Goal: Task Accomplishment & Management: Use online tool/utility

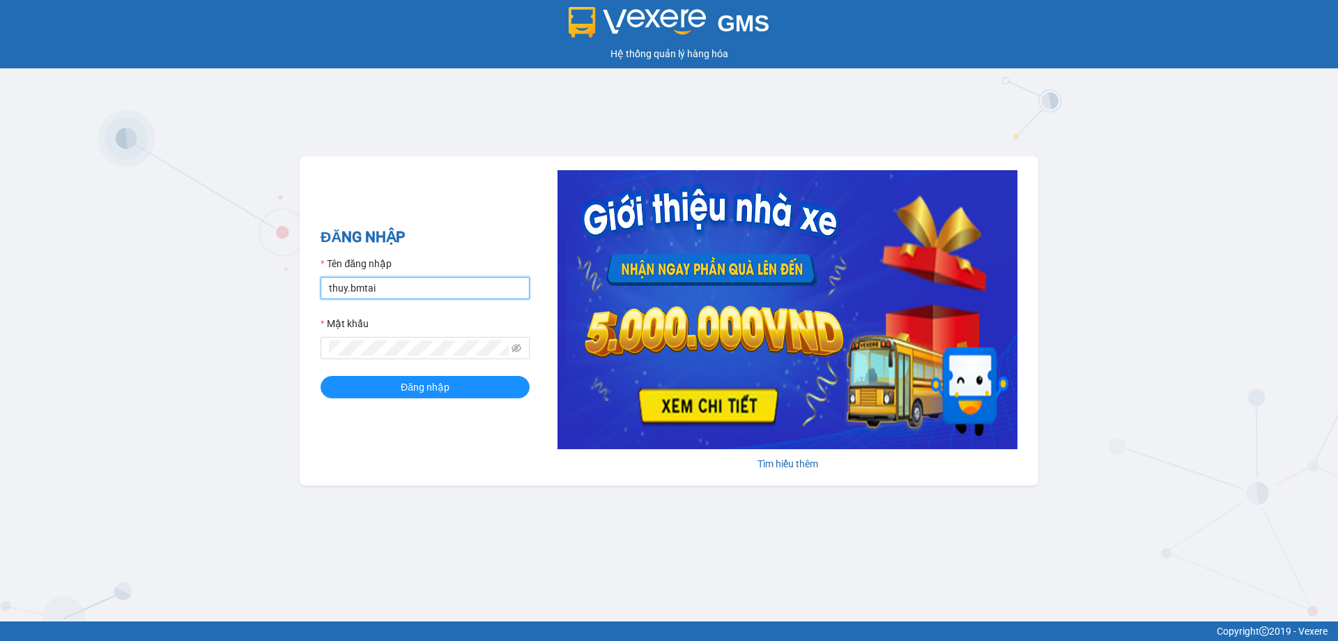
click at [452, 296] on input "thuy.bmtai" at bounding box center [425, 288] width 209 height 22
type input "hoangvinh.bmtai"
click at [445, 390] on span "Đăng nhập" at bounding box center [425, 386] width 49 height 15
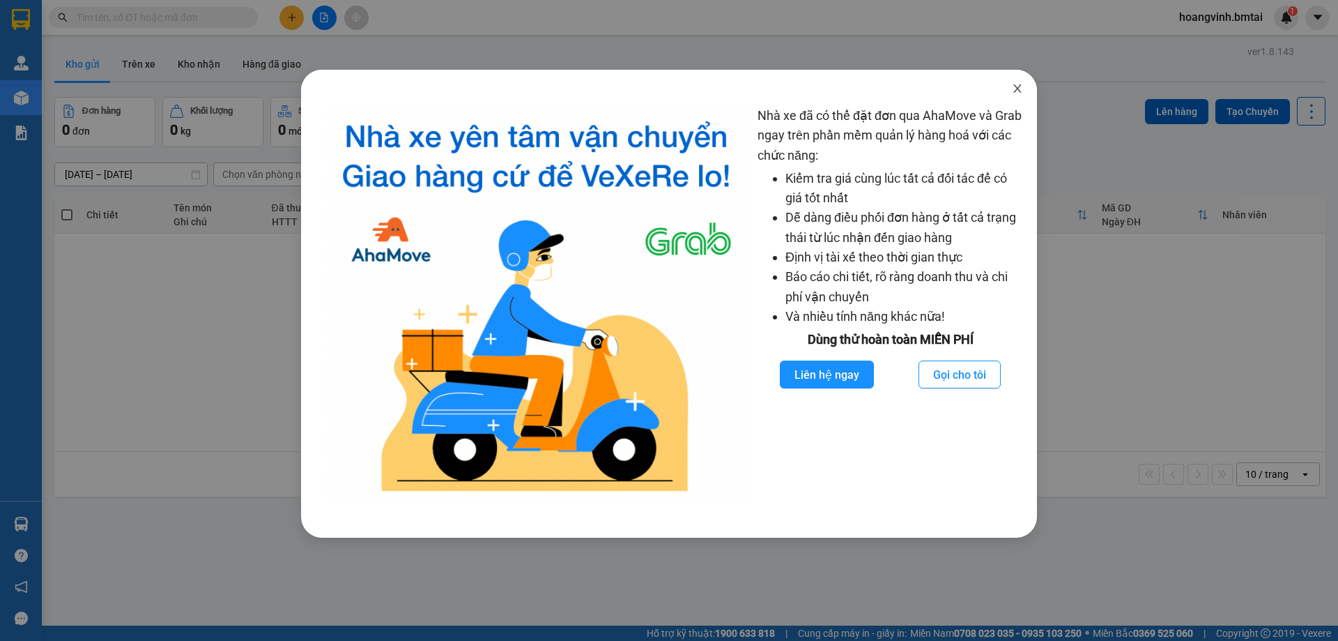
click at [1020, 92] on icon "close" at bounding box center [1018, 88] width 8 height 8
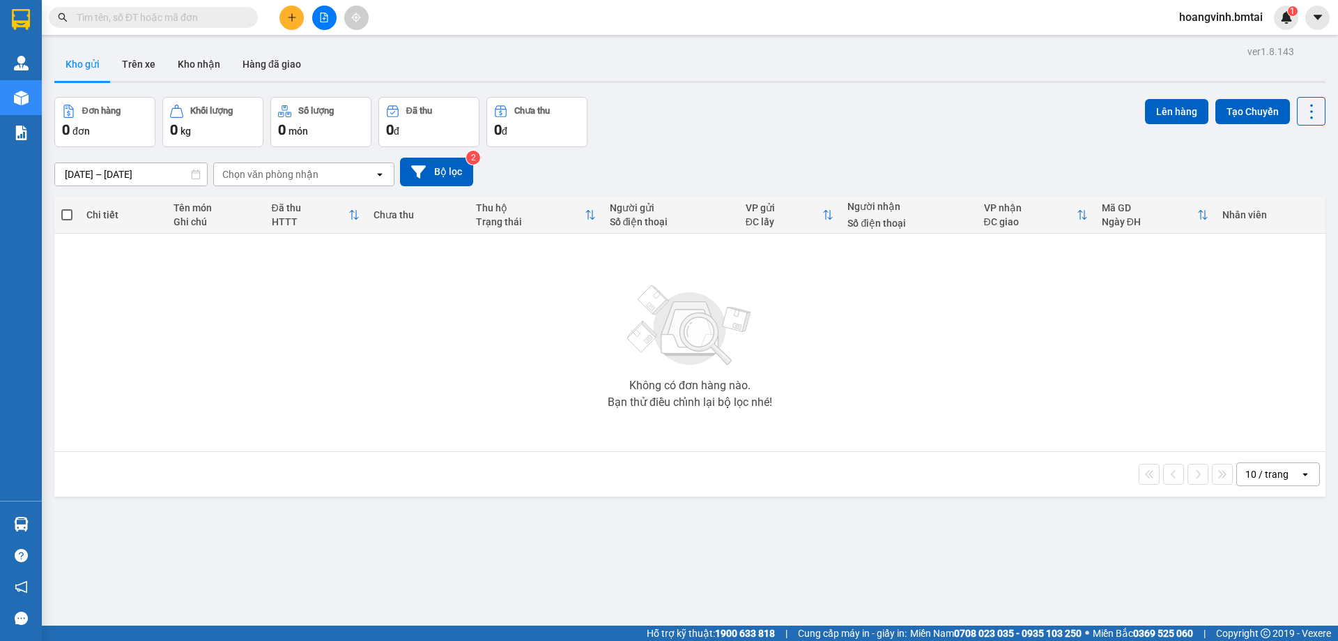
click at [311, 23] on div at bounding box center [324, 18] width 105 height 24
click at [294, 20] on icon "plus" at bounding box center [292, 18] width 10 height 10
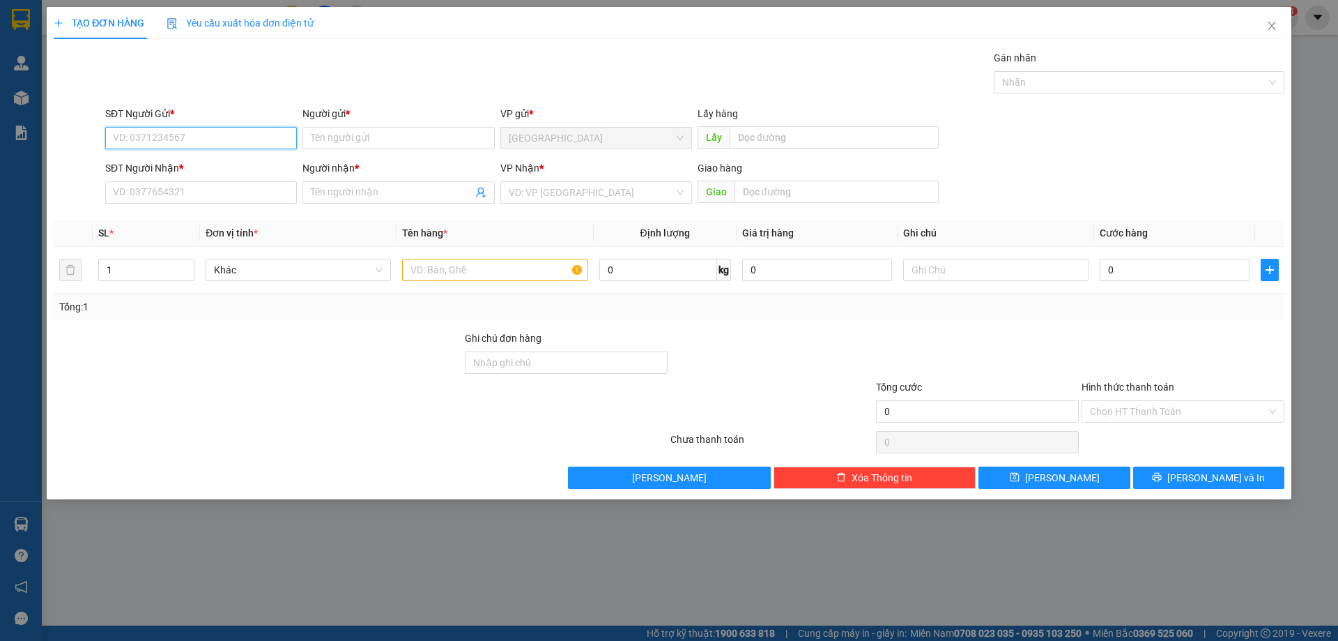
click at [274, 144] on input "SĐT Người Gửi *" at bounding box center [201, 138] width 192 height 22
drag, startPoint x: 171, startPoint y: 169, endPoint x: 224, endPoint y: 231, distance: 81.1
click at [172, 169] on div "0917999505 - [GEOGRAPHIC_DATA]" at bounding box center [201, 165] width 175 height 15
type input "0917999505"
type input "[PERSON_NAME]"
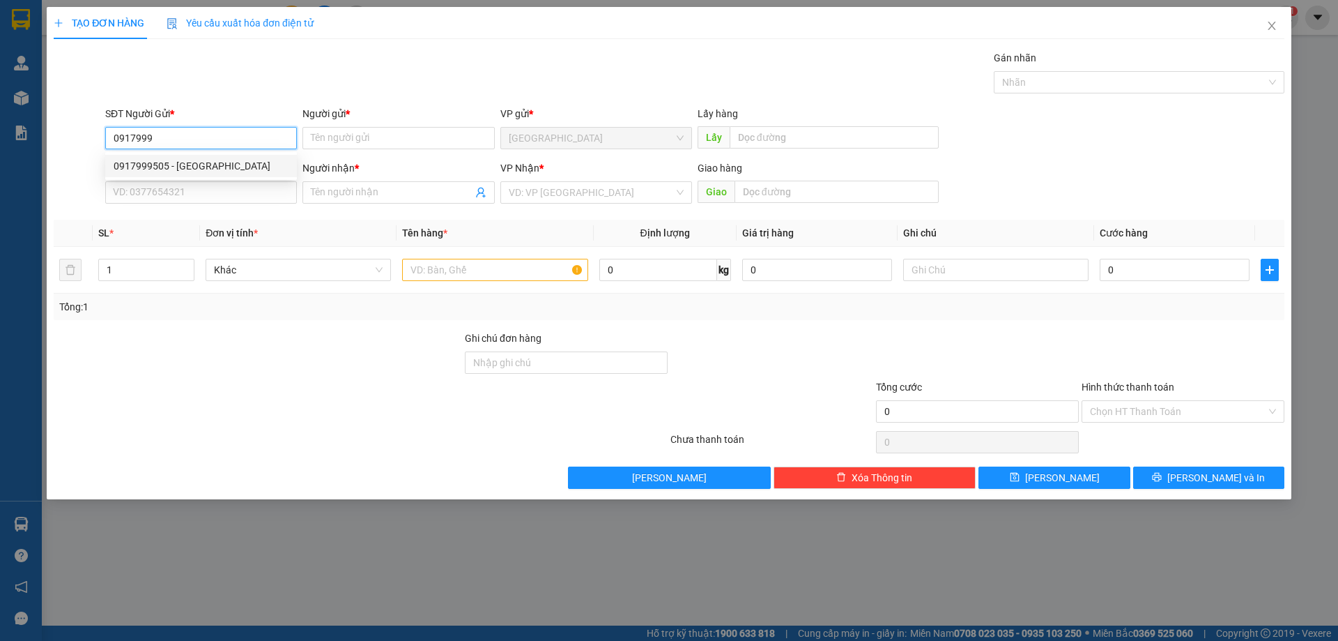
type input "0878056435"
type input "Chị Uyên"
type input "40.000"
type input "0917999505"
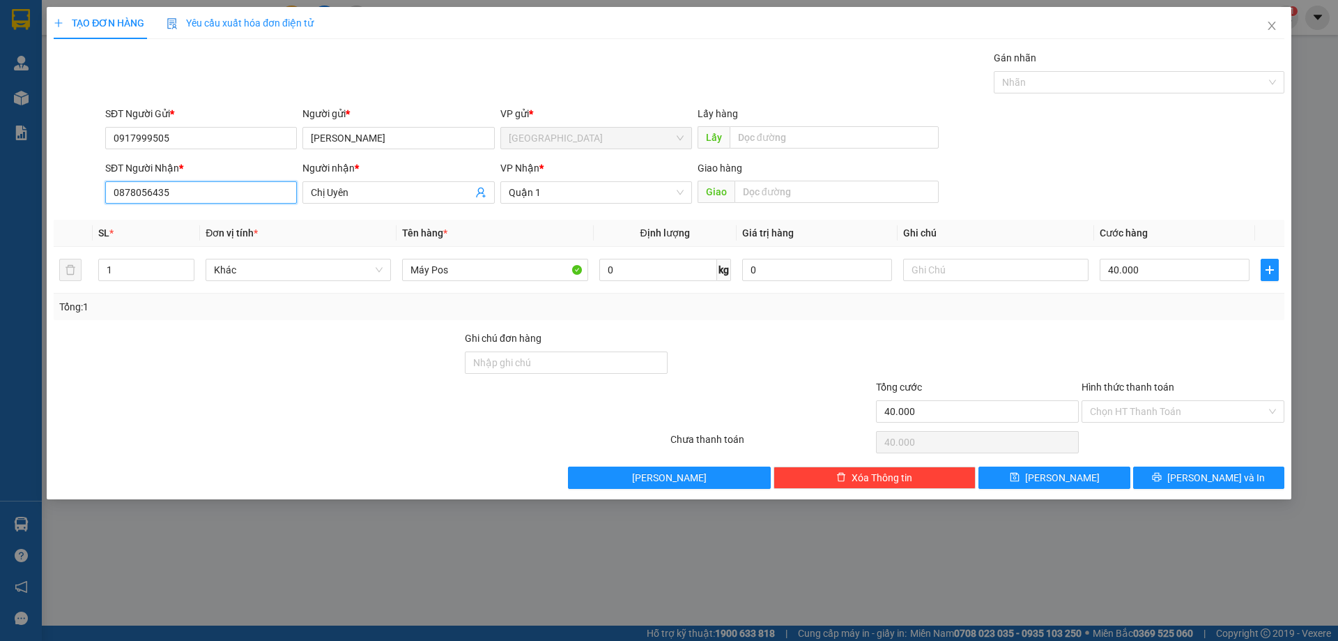
drag, startPoint x: 0, startPoint y: 227, endPoint x: 45, endPoint y: 217, distance: 45.7
click at [0, 241] on div "TẠO ĐƠN HÀNG Yêu cầu xuất hóa đơn điện tử Transit Pickup Surcharge Ids Transit …" at bounding box center [669, 320] width 1338 height 641
type input "0377166339"
click at [1141, 345] on div at bounding box center [1184, 354] width 206 height 49
click at [1143, 415] on input "Hình thức thanh toán" at bounding box center [1178, 411] width 176 height 21
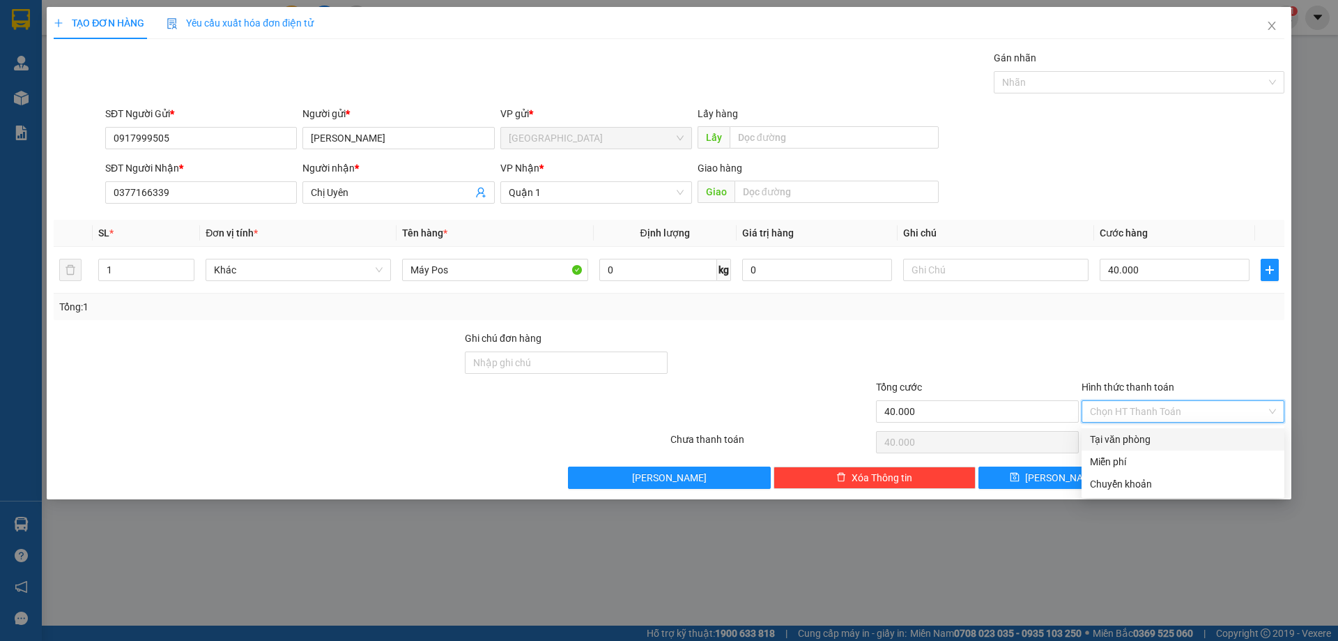
click at [1136, 439] on div "Tại văn phòng" at bounding box center [1183, 439] width 186 height 15
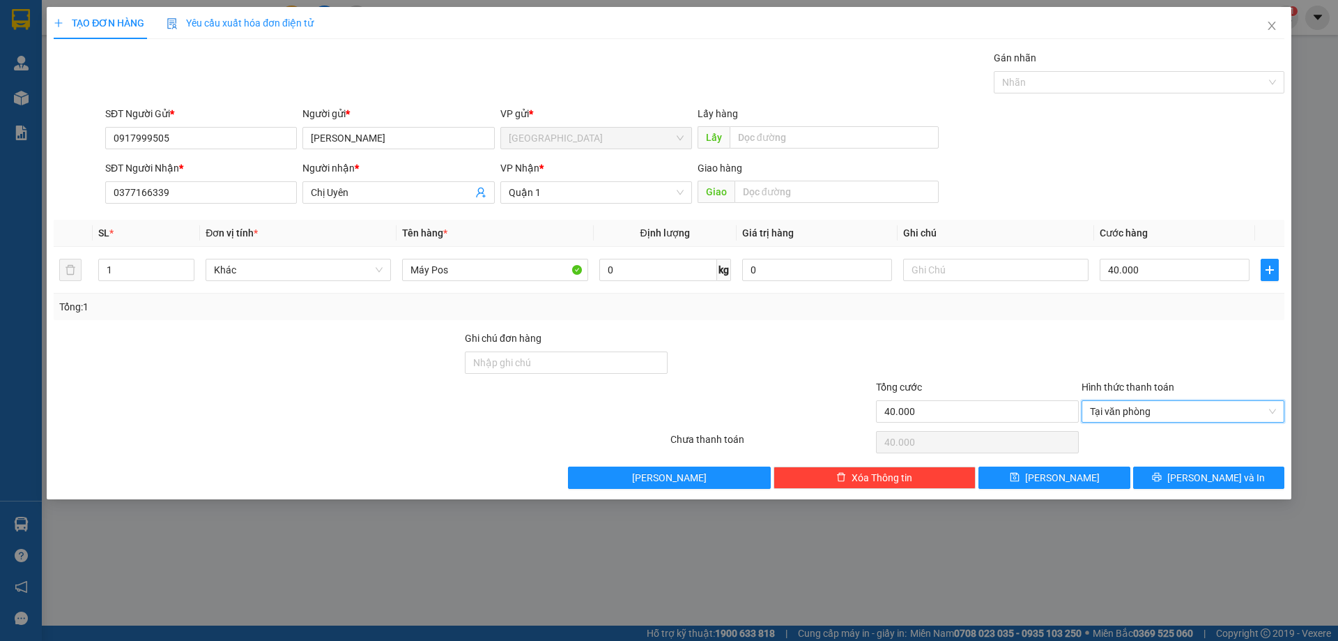
type input "0"
click at [1106, 349] on div at bounding box center [1184, 354] width 206 height 49
click at [584, 198] on span "Quận 1" at bounding box center [596, 192] width 175 height 21
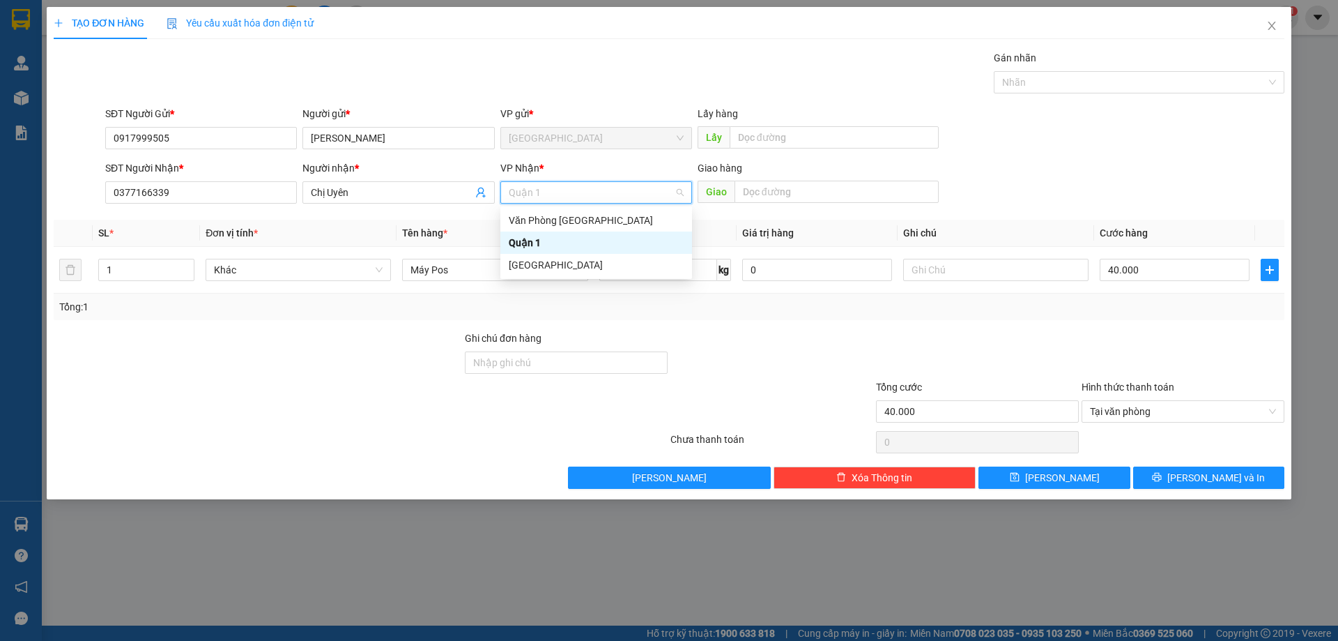
click at [559, 244] on div "Quận 1" at bounding box center [596, 242] width 175 height 15
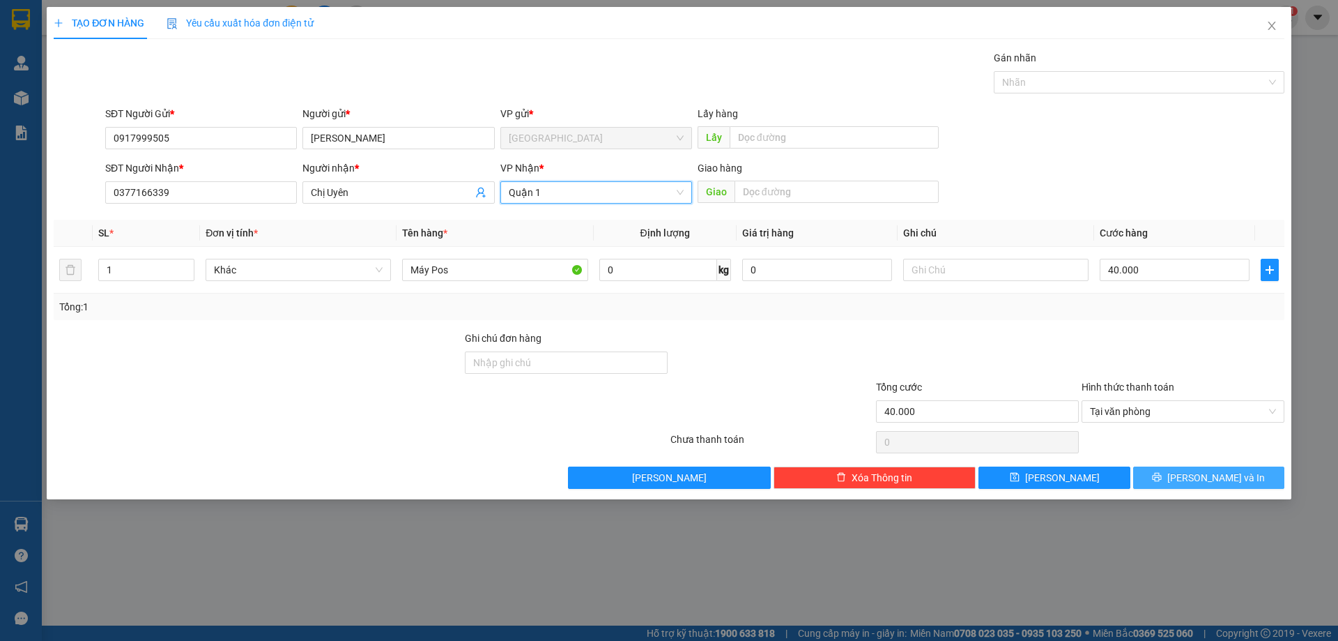
click at [1164, 472] on button "[PERSON_NAME] và In" at bounding box center [1209, 477] width 151 height 22
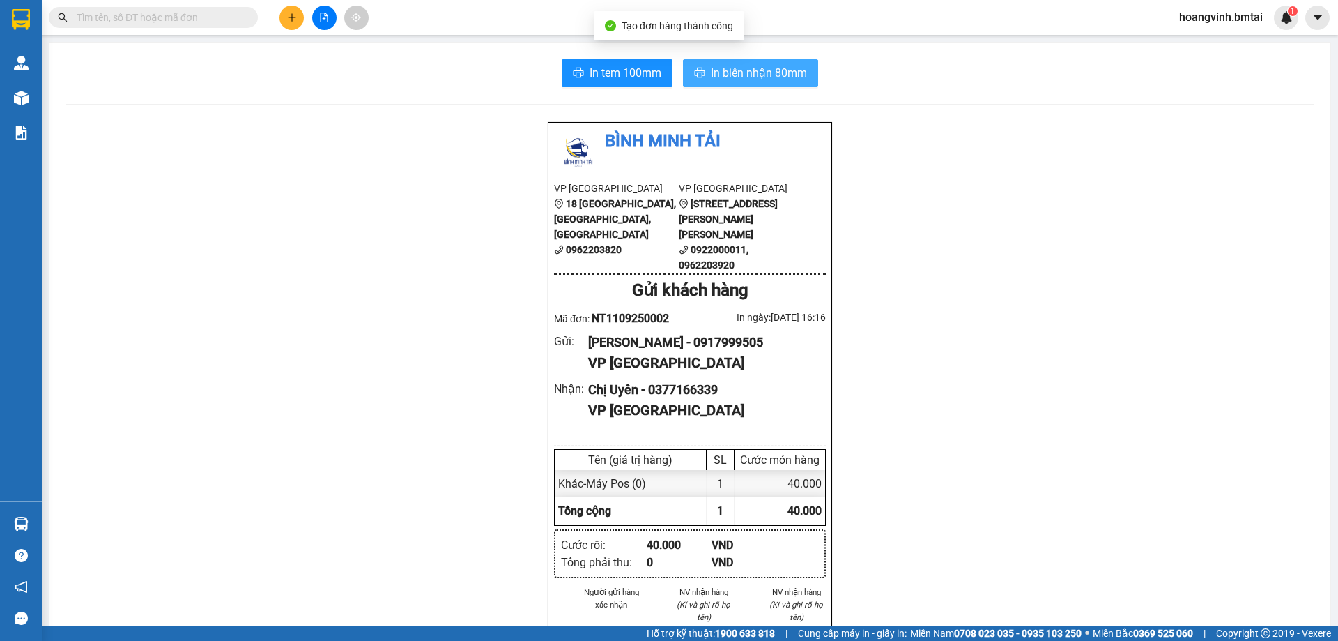
click at [774, 79] on span "In biên nhận 80mm" at bounding box center [759, 72] width 96 height 17
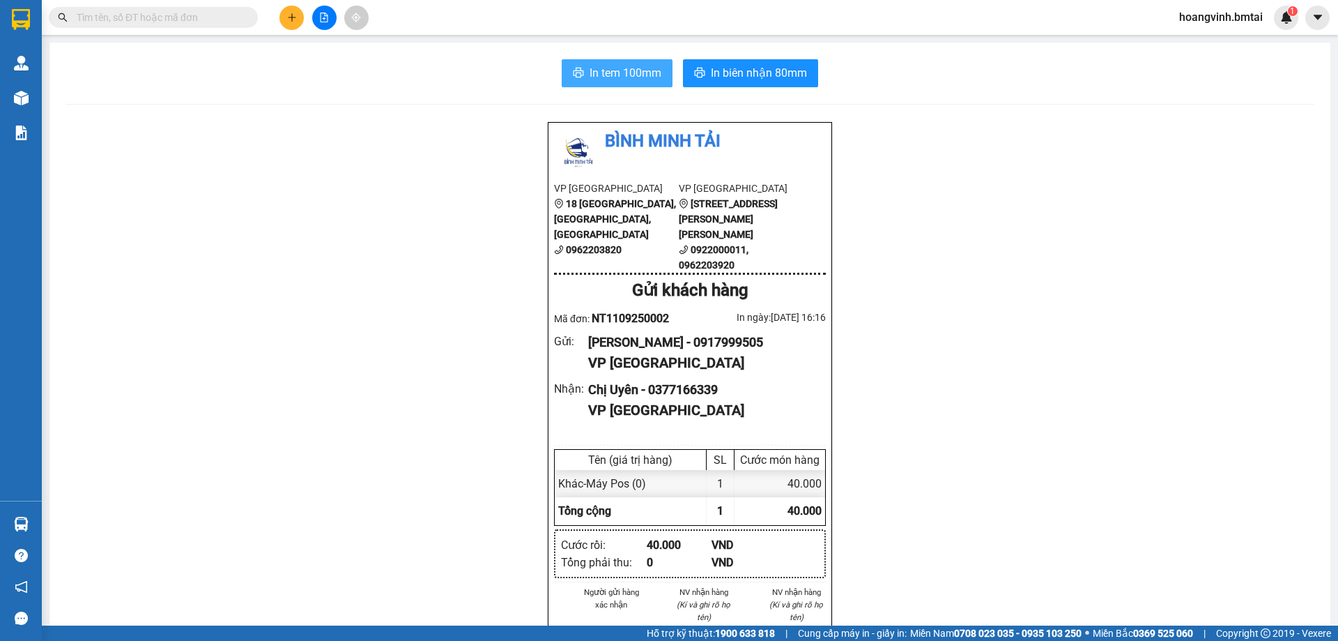
click at [622, 76] on span "In tem 100mm" at bounding box center [626, 72] width 72 height 17
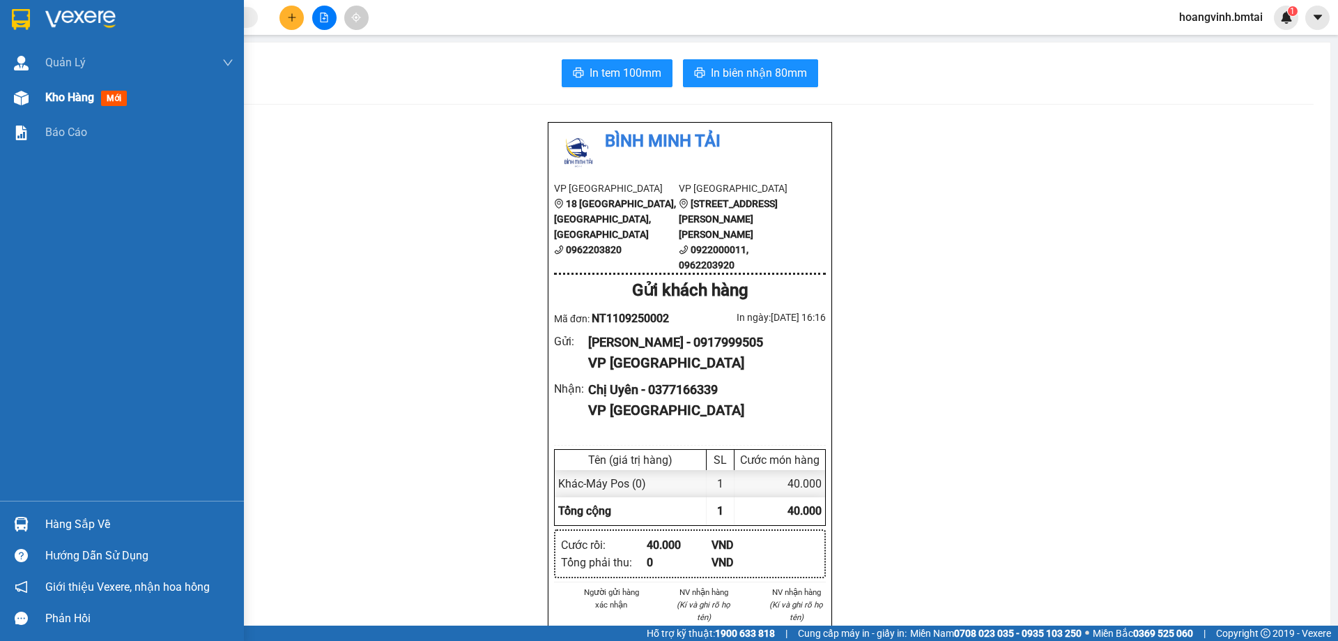
click at [66, 98] on span "Kho hàng" at bounding box center [69, 97] width 49 height 13
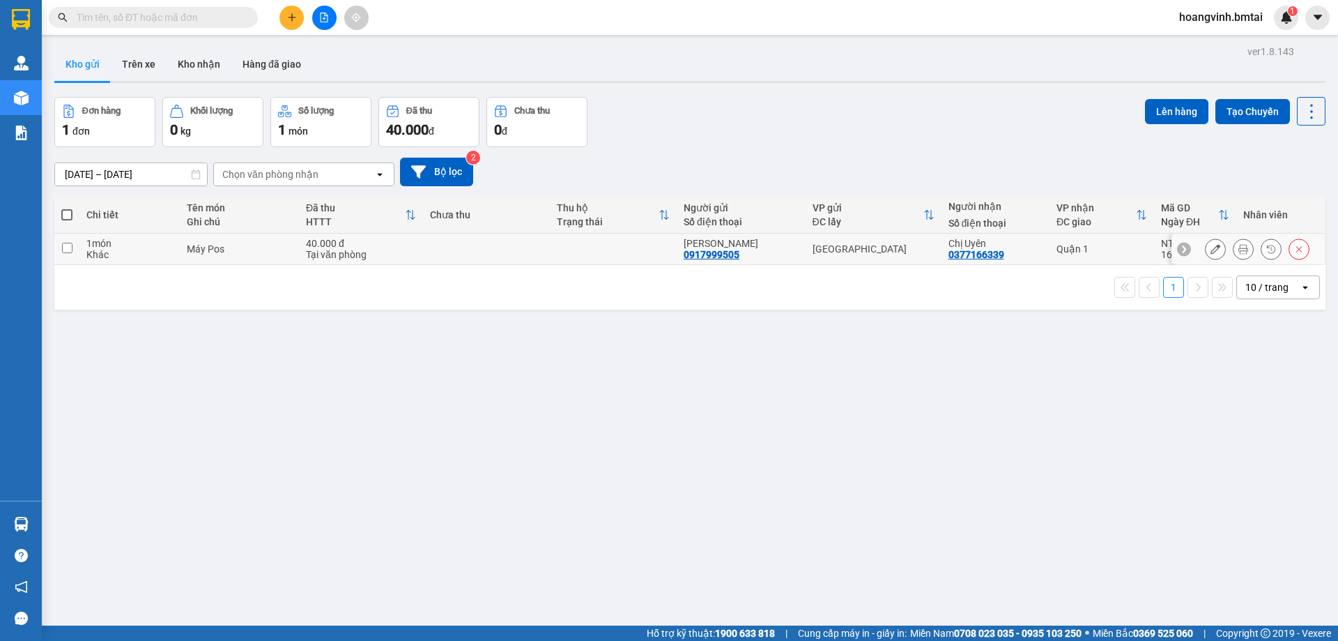
click at [71, 257] on td at bounding box center [66, 249] width 25 height 31
checkbox input "true"
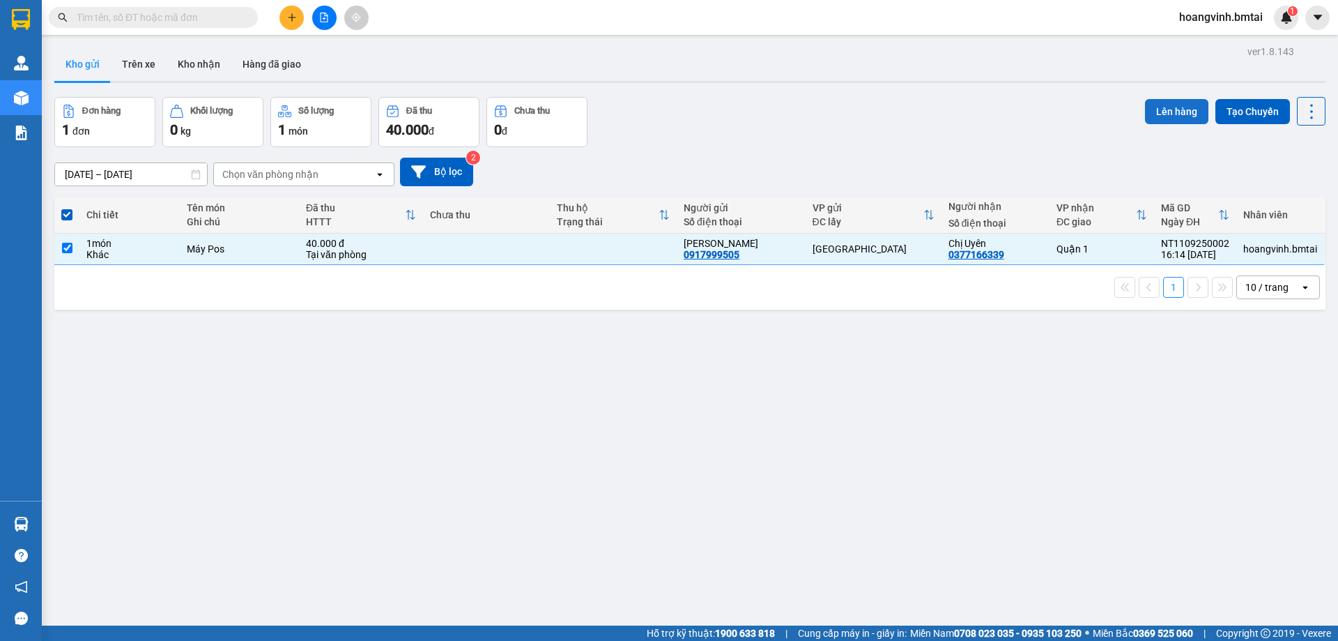
click at [1151, 107] on button "Lên hàng" at bounding box center [1176, 111] width 63 height 25
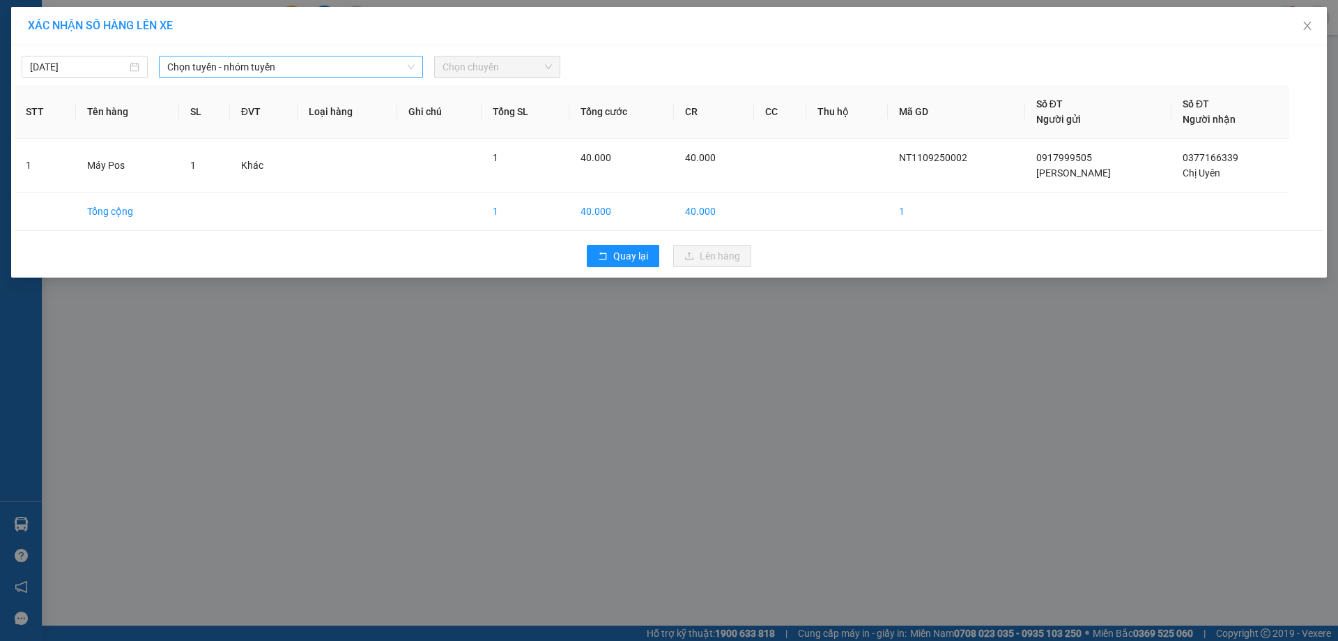
click at [362, 74] on span "Chọn tuyến - nhóm tuyến" at bounding box center [290, 66] width 247 height 21
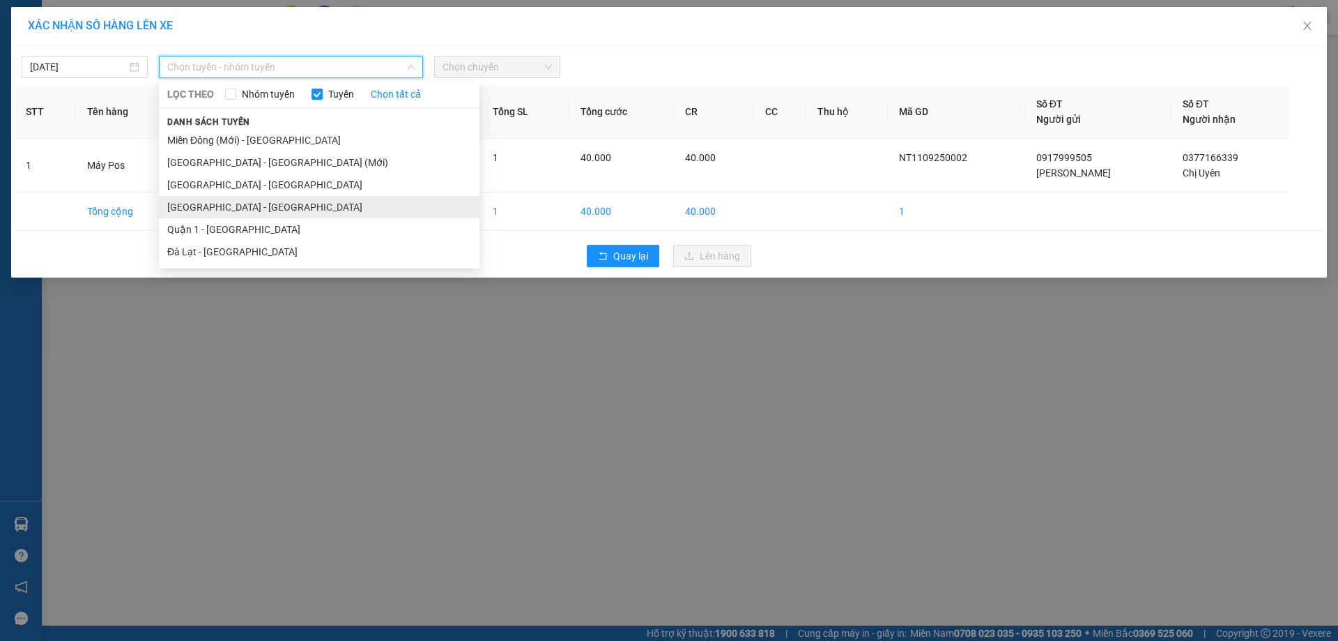
click at [294, 202] on li "[GEOGRAPHIC_DATA] - [GEOGRAPHIC_DATA]" at bounding box center [319, 207] width 321 height 22
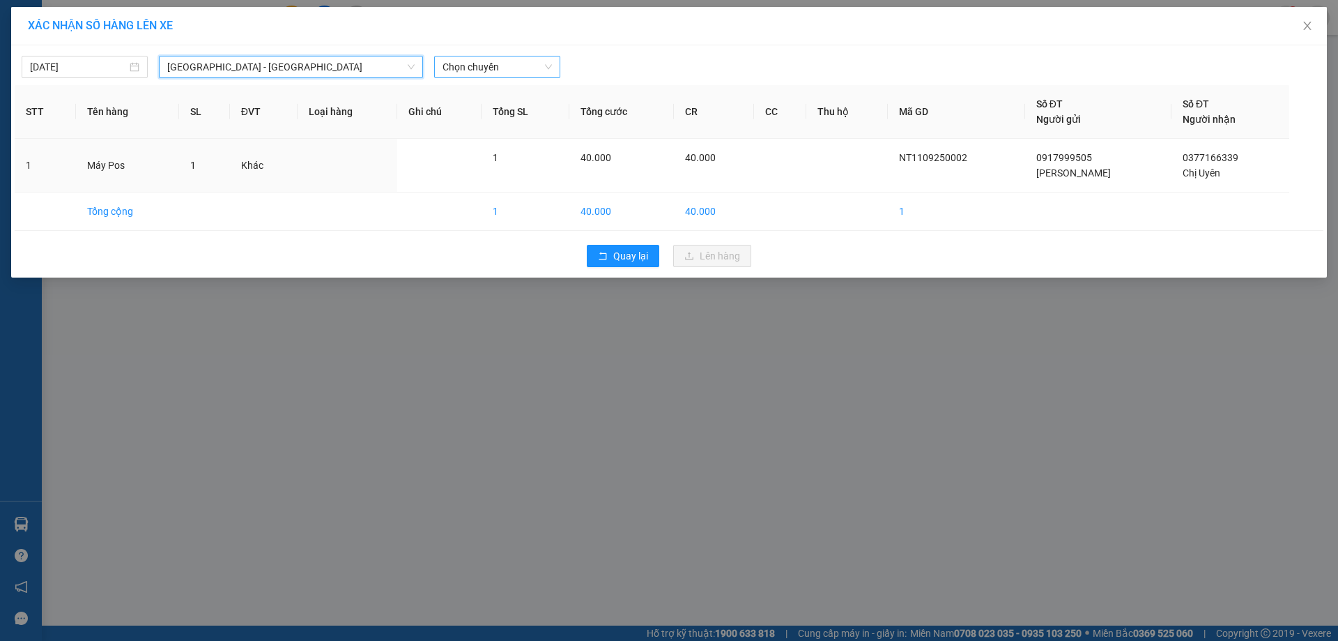
click at [501, 63] on span "Chọn chuyến" at bounding box center [497, 66] width 109 height 21
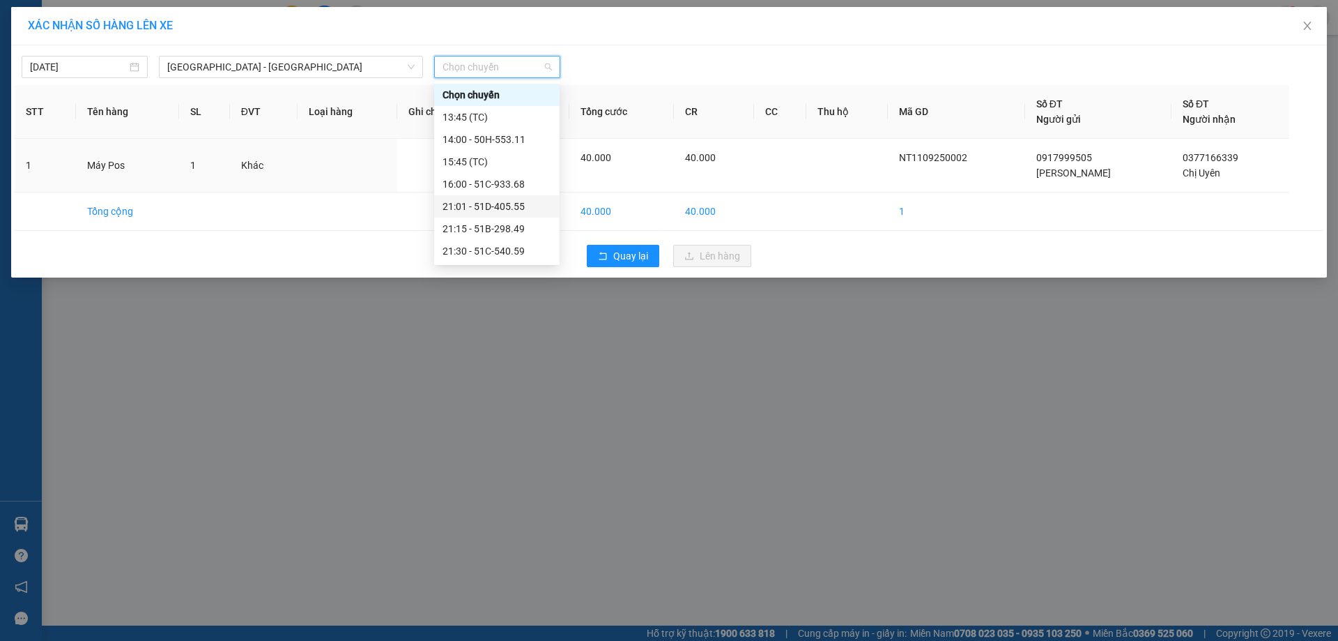
click at [519, 206] on div "21:01 - 51D-405.55" at bounding box center [497, 206] width 109 height 15
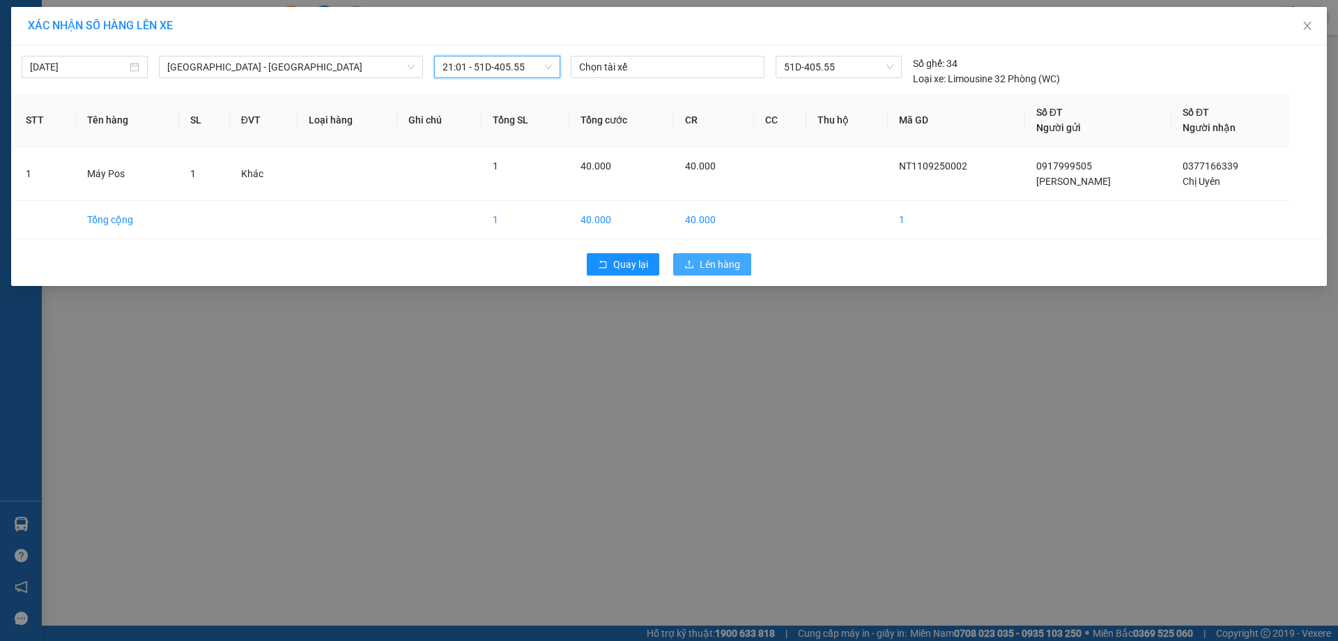
click at [705, 266] on span "Lên hàng" at bounding box center [720, 264] width 40 height 15
